Goal: Find specific page/section: Find specific page/section

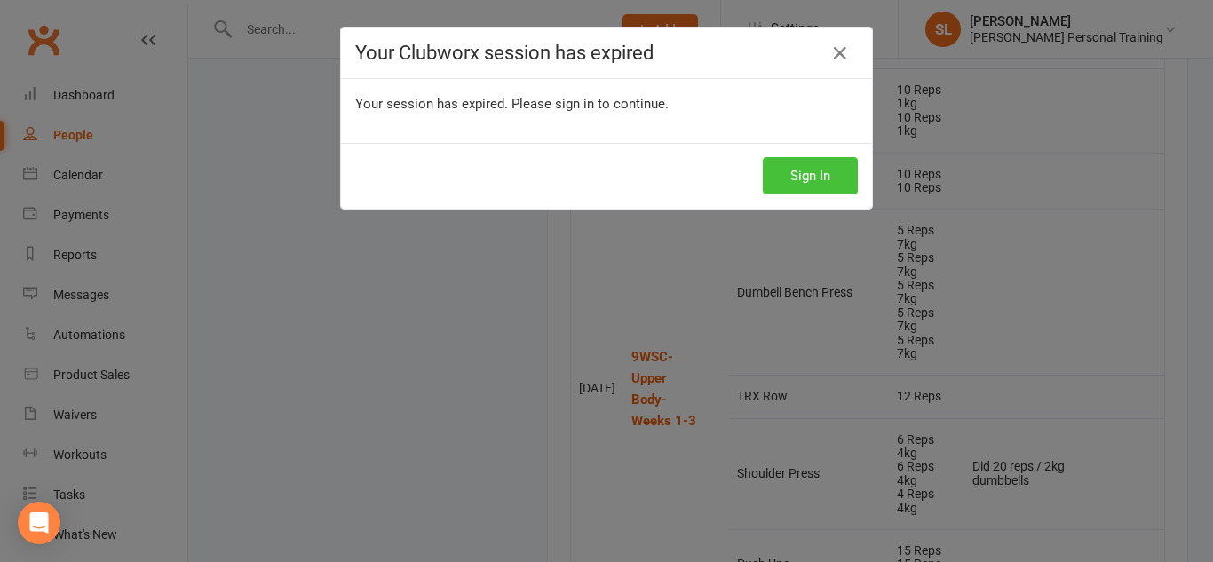
click at [836, 170] on button "Sign In" at bounding box center [810, 175] width 95 height 37
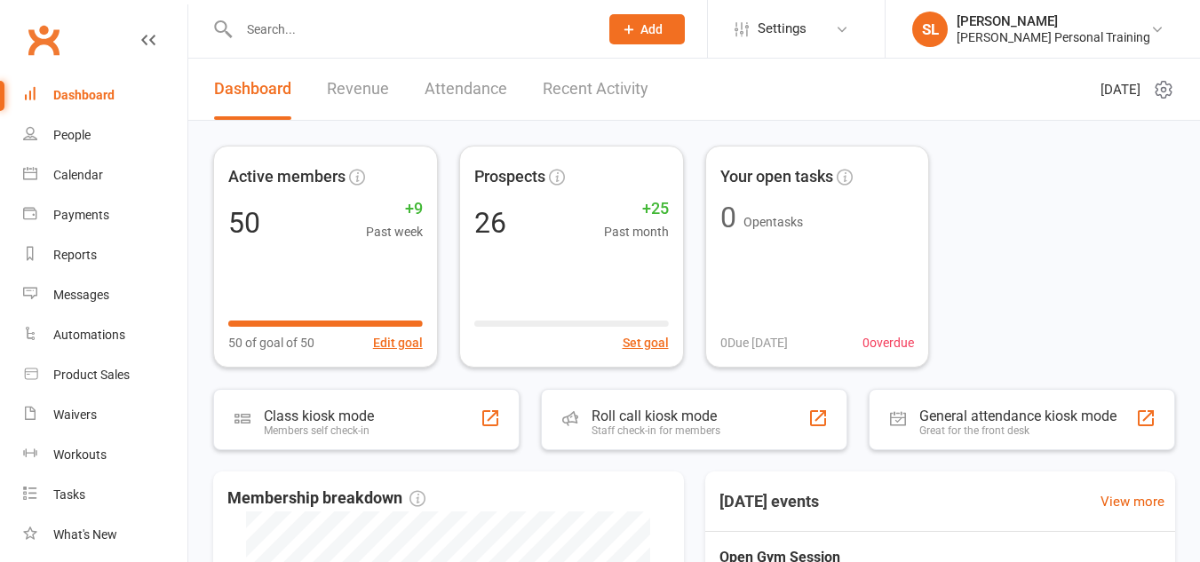
click at [269, 24] on input "text" at bounding box center [410, 29] width 353 height 25
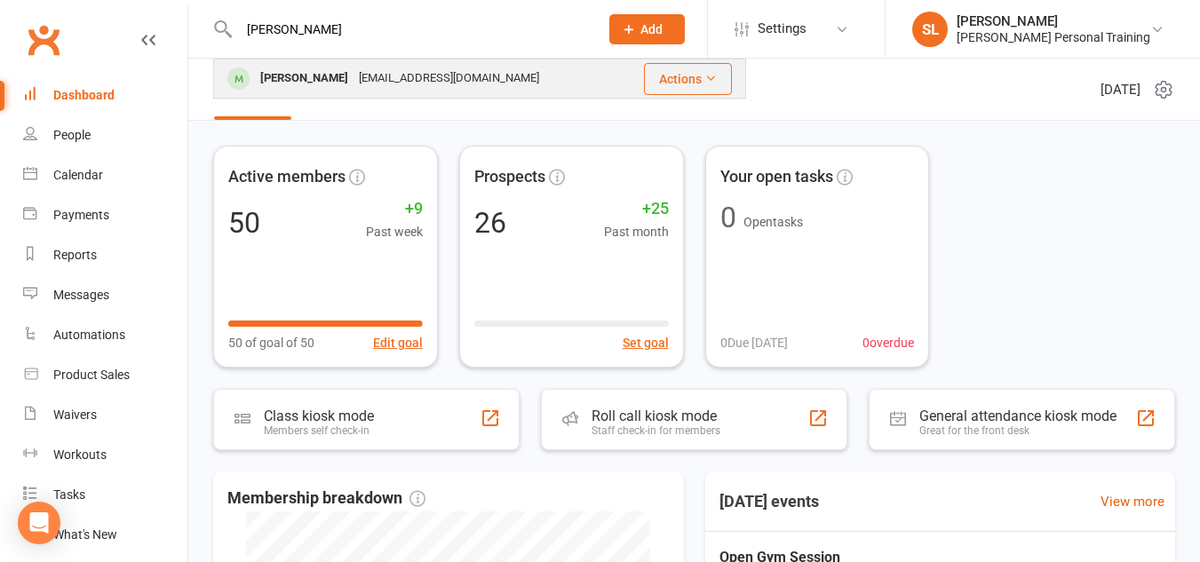
type input "[PERSON_NAME]"
click at [254, 75] on div at bounding box center [238, 78] width 33 height 29
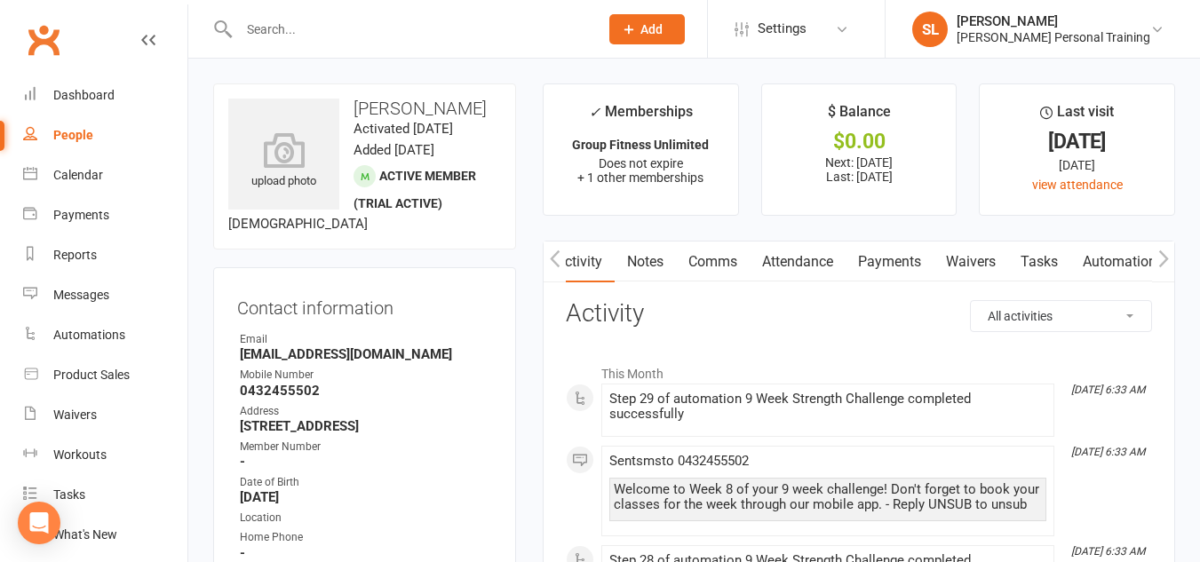
scroll to position [0, 202]
click at [1025, 257] on link "Workouts" at bounding box center [1016, 262] width 84 height 41
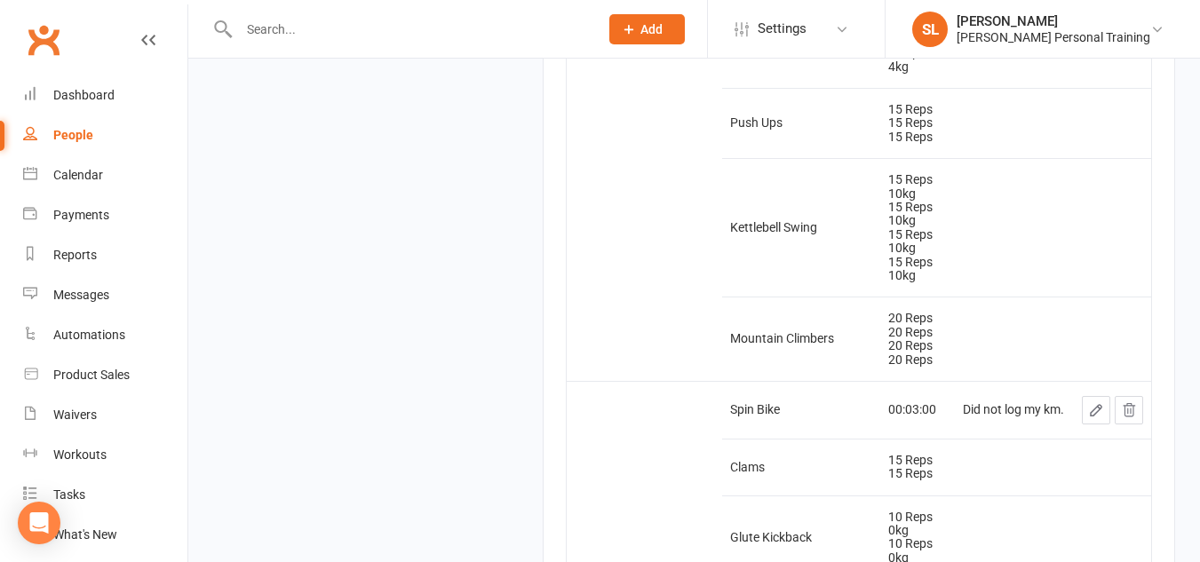
scroll to position [21135, 0]
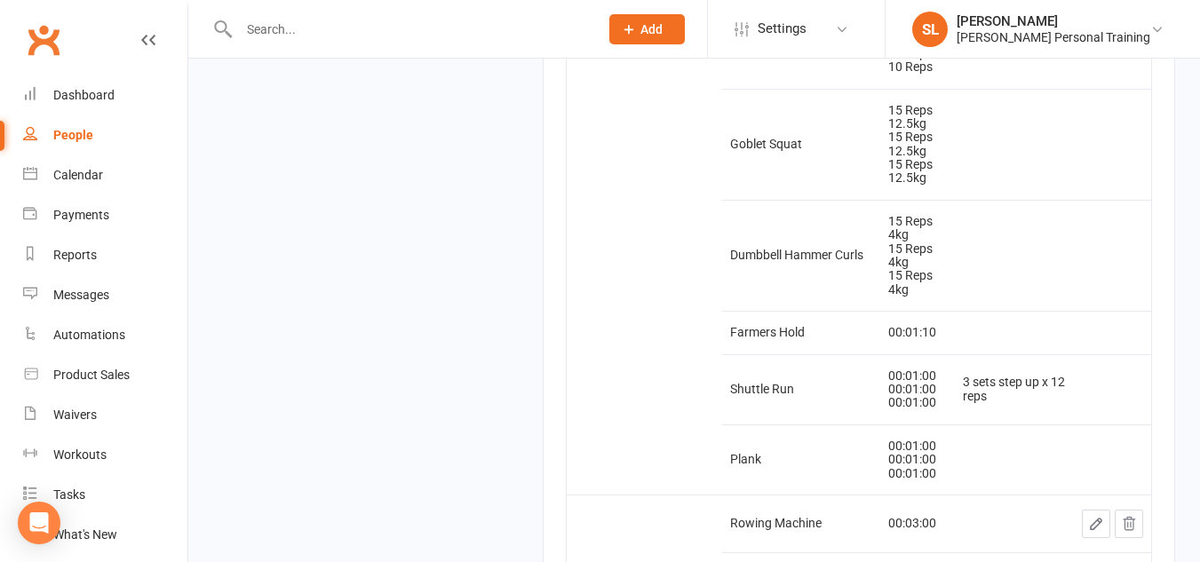
scroll to position [3952, 0]
click at [262, 29] on input "text" at bounding box center [410, 29] width 353 height 25
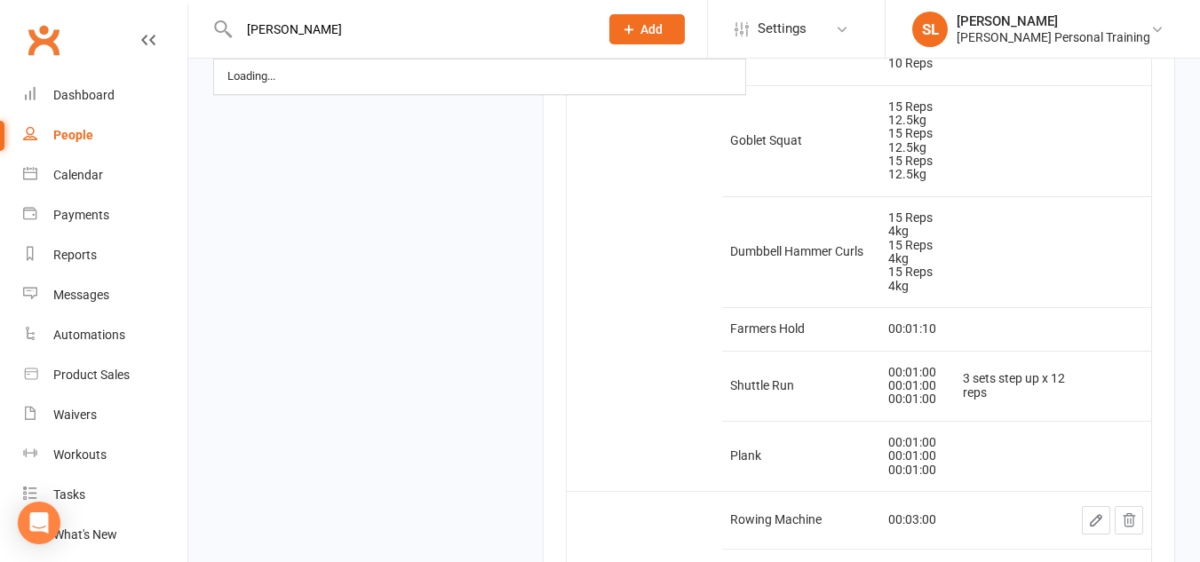
type input "sara"
